Goal: Transaction & Acquisition: Obtain resource

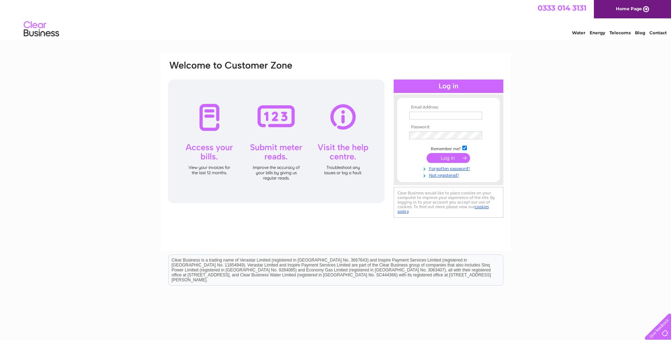
type input "g.griffiths@ram-innovations.com"
click at [447, 158] on input "submit" at bounding box center [447, 158] width 43 height 10
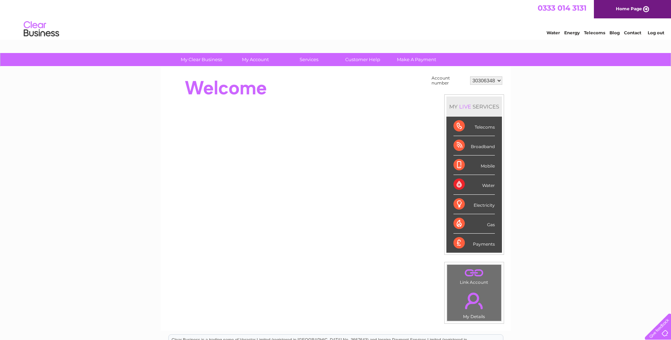
click at [461, 145] on div "Broadband" at bounding box center [473, 145] width 41 height 19
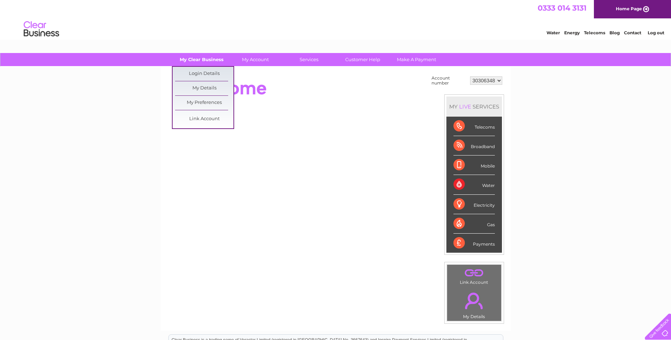
click at [199, 59] on link "My Clear Business" at bounding box center [201, 59] width 58 height 13
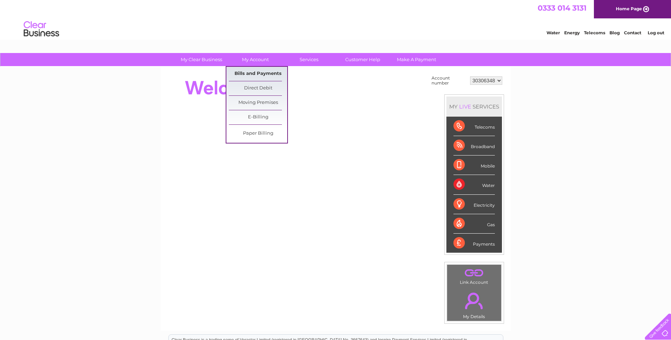
click at [262, 74] on link "Bills and Payments" at bounding box center [258, 74] width 58 height 14
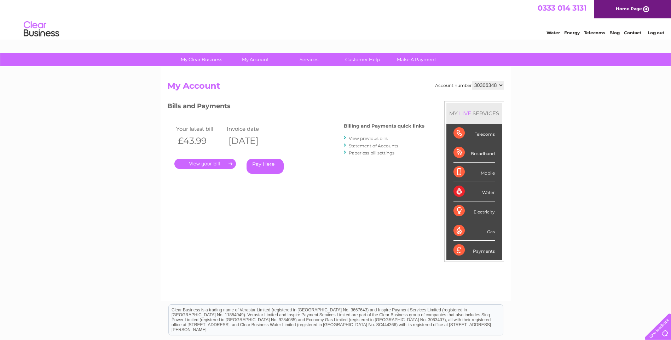
click at [215, 163] on link "." at bounding box center [205, 164] width 62 height 10
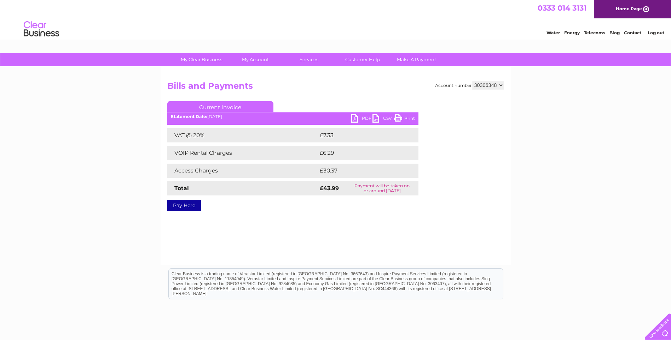
click at [359, 116] on link "PDF" at bounding box center [361, 119] width 21 height 10
click at [362, 118] on link "PDF" at bounding box center [361, 119] width 21 height 10
click at [360, 117] on link "PDF" at bounding box center [361, 119] width 21 height 10
drag, startPoint x: 651, startPoint y: 0, endPoint x: 517, endPoint y: 26, distance: 135.8
click at [517, 26] on div "Water Energy Telecoms Blog Contact Log out" at bounding box center [335, 29] width 671 height 23
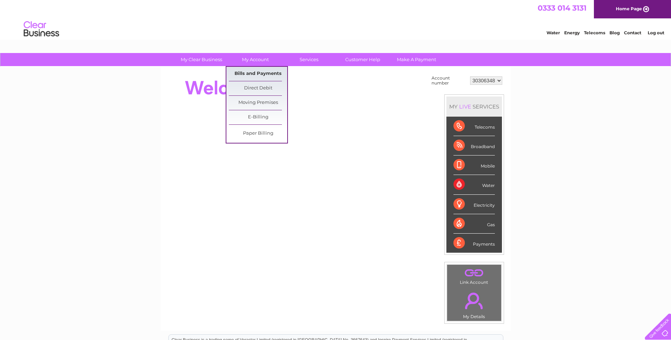
click at [241, 72] on link "Bills and Payments" at bounding box center [258, 74] width 58 height 14
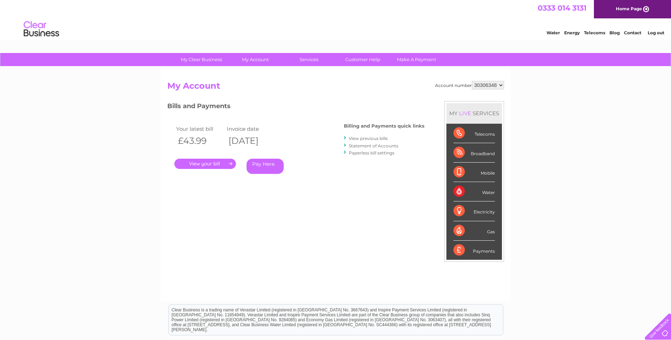
click at [209, 163] on link "." at bounding box center [205, 164] width 62 height 10
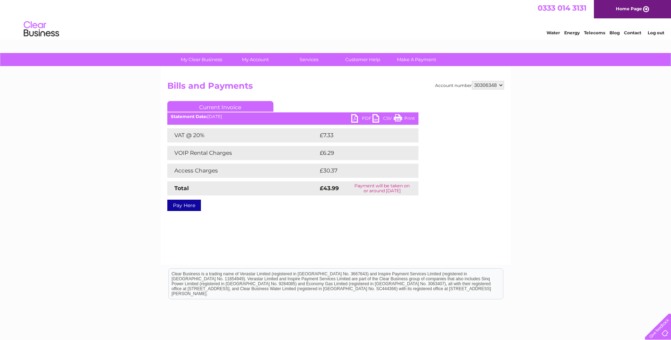
click at [362, 118] on link "PDF" at bounding box center [361, 119] width 21 height 10
